Goal: Navigation & Orientation: Find specific page/section

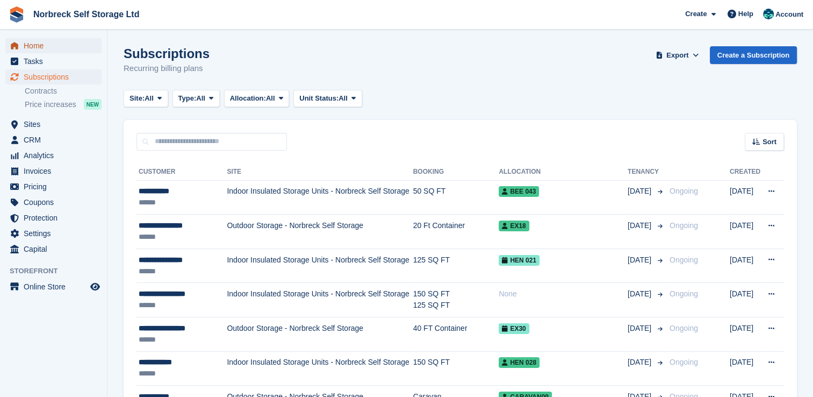
click at [20, 49] on span "menu" at bounding box center [14, 45] width 13 height 13
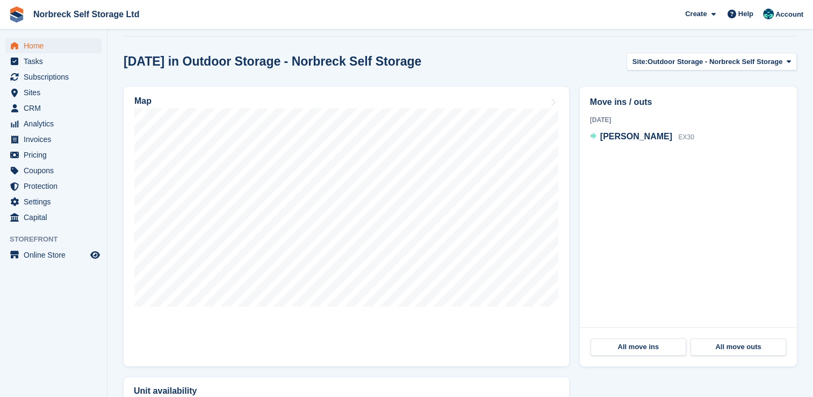
scroll to position [293, 0]
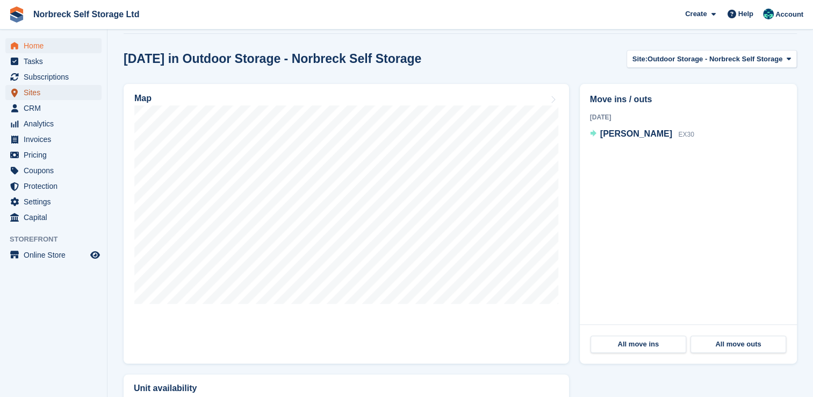
click at [30, 93] on span "Sites" at bounding box center [56, 92] width 65 height 15
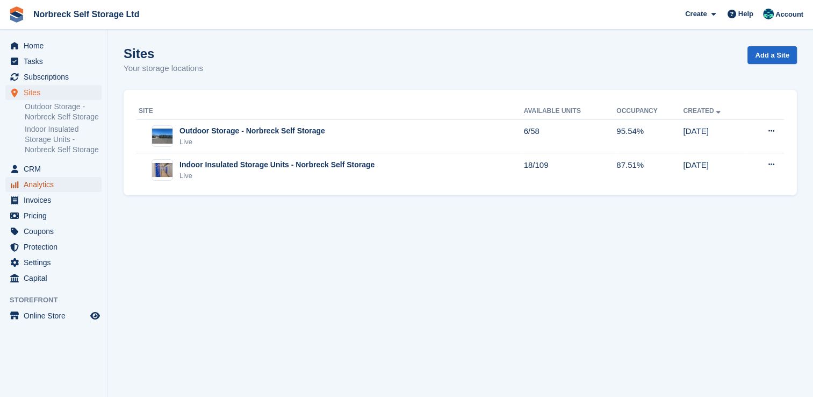
click at [39, 182] on span "Analytics" at bounding box center [56, 184] width 65 height 15
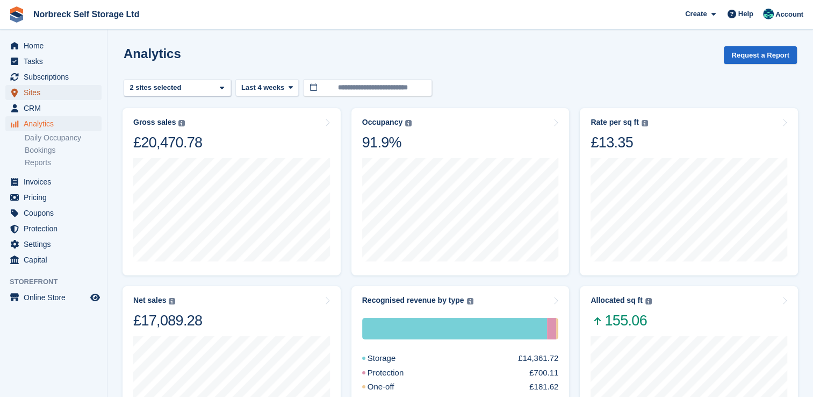
click at [38, 92] on span "Sites" at bounding box center [56, 92] width 65 height 15
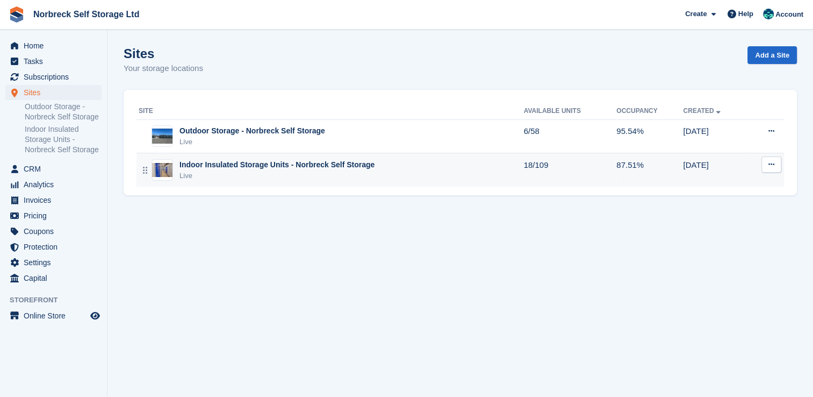
click at [253, 180] on div "Live" at bounding box center [277, 175] width 195 height 11
